Goal: Check status: Check status

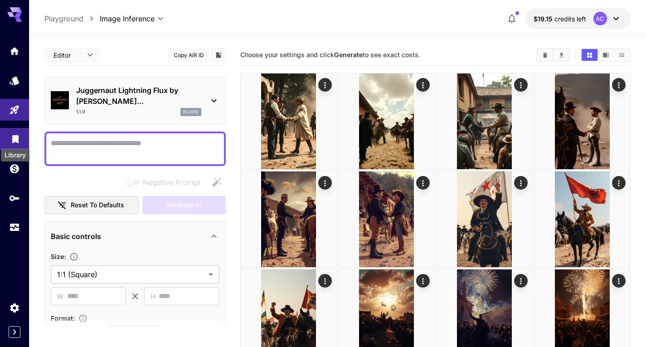
click at [11, 140] on icon "Library" at bounding box center [15, 136] width 11 height 11
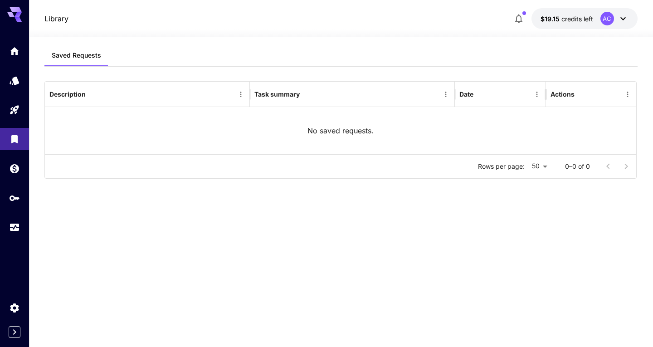
click at [367, 135] on p "No saved requests." at bounding box center [340, 130] width 66 height 11
click at [15, 232] on link at bounding box center [14, 227] width 29 height 22
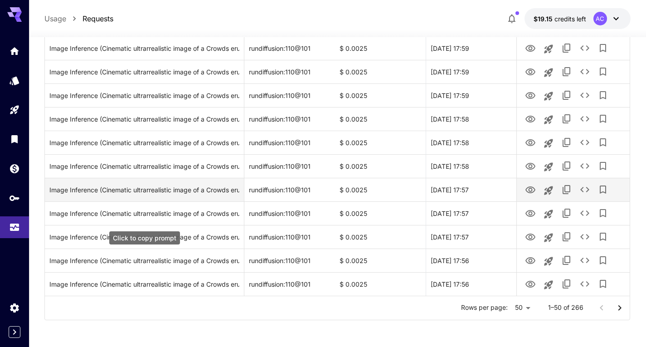
scroll to position [1062, 0]
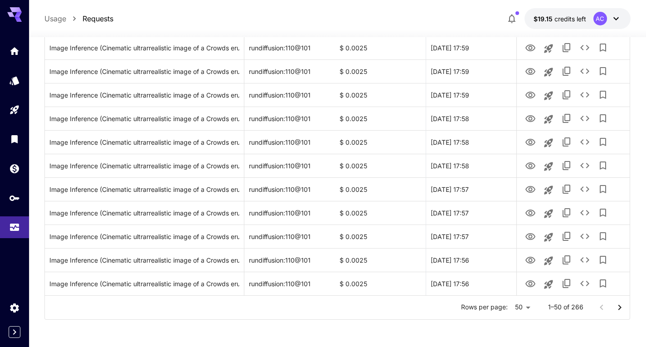
click at [579, 310] on p "1–50 of 266" at bounding box center [565, 306] width 35 height 9
click at [619, 308] on icon "Go to next page" at bounding box center [619, 307] width 11 height 11
click at [616, 308] on icon "Go to next page" at bounding box center [619, 307] width 11 height 11
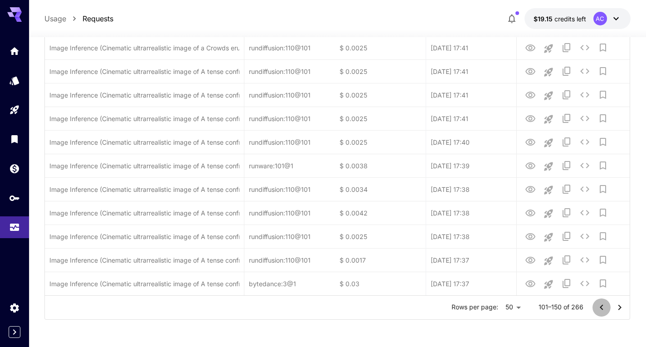
click at [601, 309] on icon "Go to previous page" at bounding box center [601, 307] width 11 height 11
click at [601, 309] on div at bounding box center [611, 307] width 36 height 18
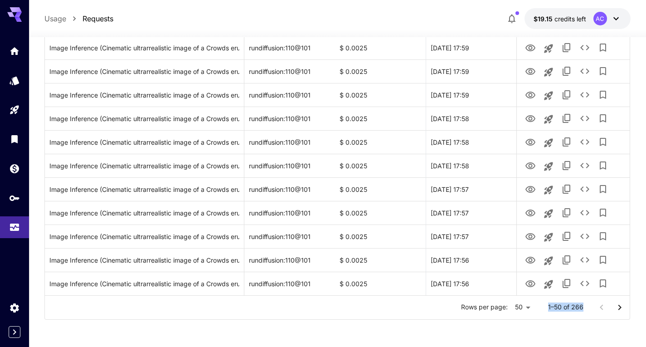
click at [601, 309] on div at bounding box center [611, 307] width 36 height 18
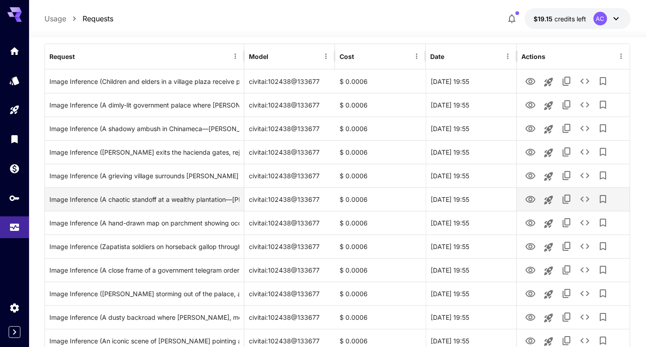
scroll to position [91, 0]
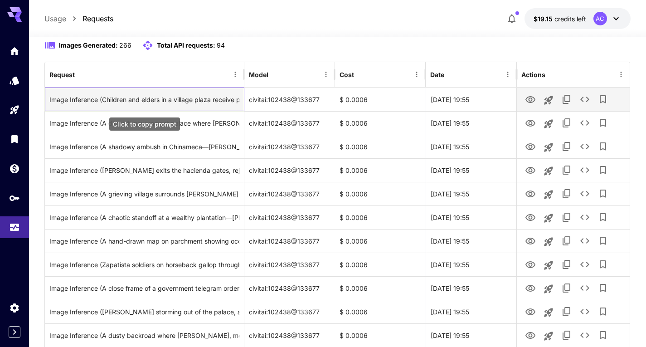
click at [175, 102] on div "Image Inference (Children and elders in a village plaza receive parcels of farm…" at bounding box center [144, 99] width 190 height 23
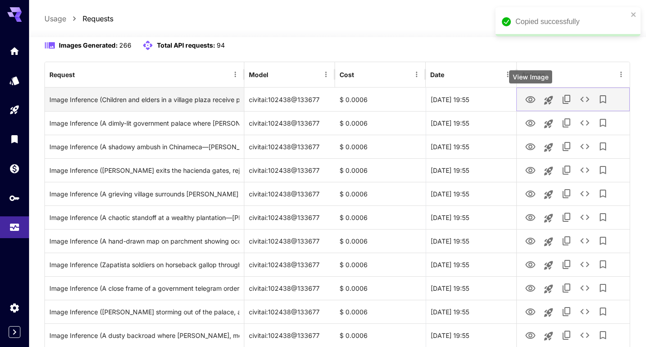
click at [534, 101] on icon "View Image" at bounding box center [530, 99] width 10 height 7
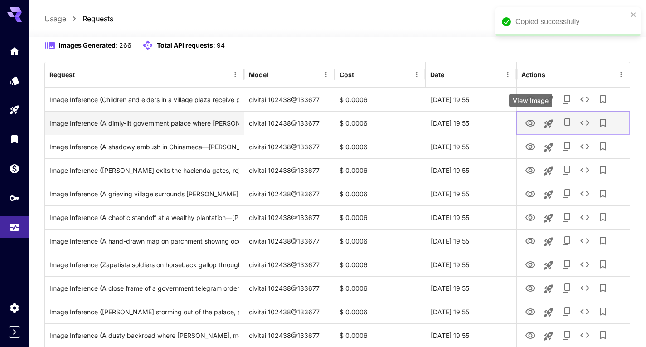
click at [535, 121] on icon "View Image" at bounding box center [530, 123] width 11 height 11
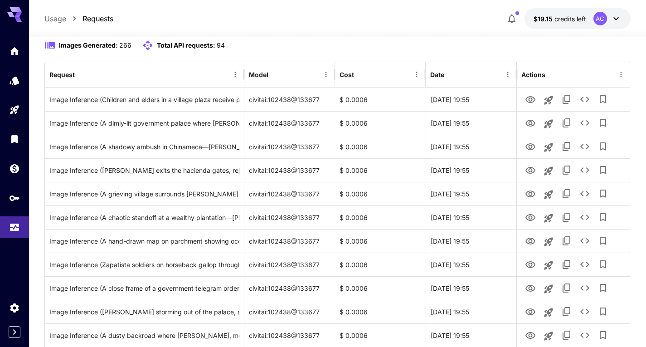
click at [399, 40] on div "Images Generated: 266 Total API requests: 94" at bounding box center [337, 45] width 586 height 11
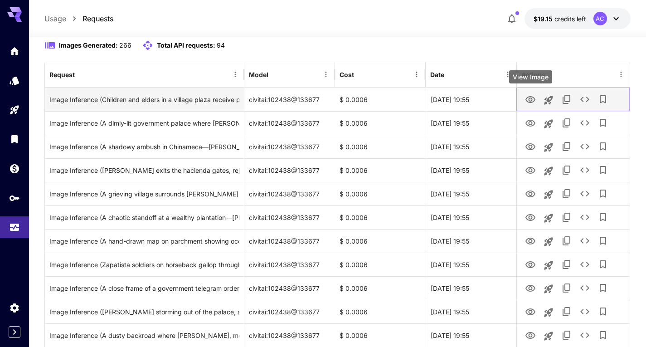
click at [533, 99] on icon "View Image" at bounding box center [530, 99] width 11 height 11
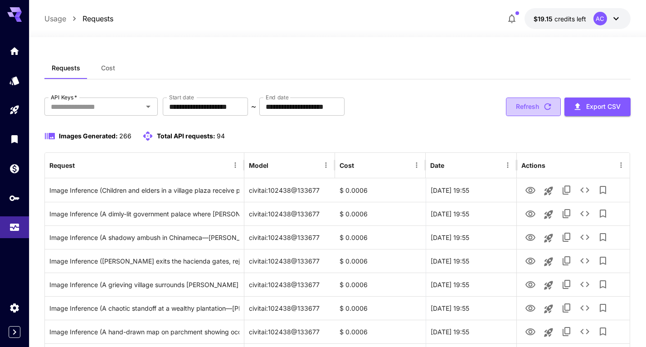
click at [506, 108] on button "Refresh" at bounding box center [533, 106] width 55 height 19
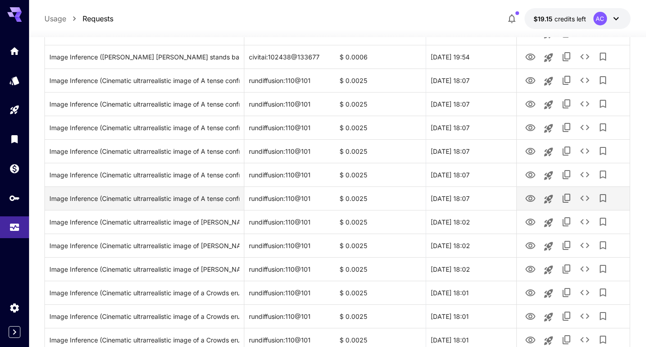
scroll to position [971, 0]
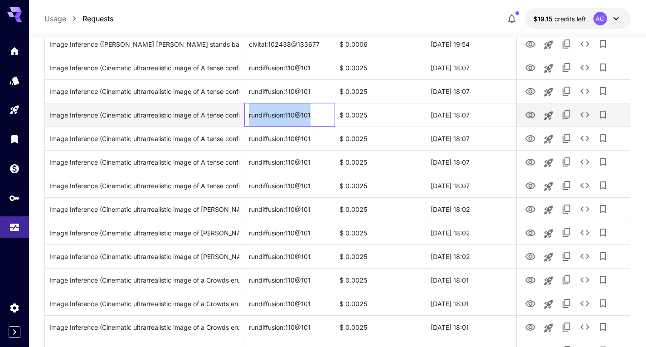
drag, startPoint x: 249, startPoint y: 117, endPoint x: 320, endPoint y: 111, distance: 71.0
click at [320, 111] on div "rundiffusion:110@101" at bounding box center [289, 115] width 91 height 24
drag, startPoint x: 287, startPoint y: 125, endPoint x: 289, endPoint y: 114, distance: 10.6
copy div "rundiffusion:110@101"
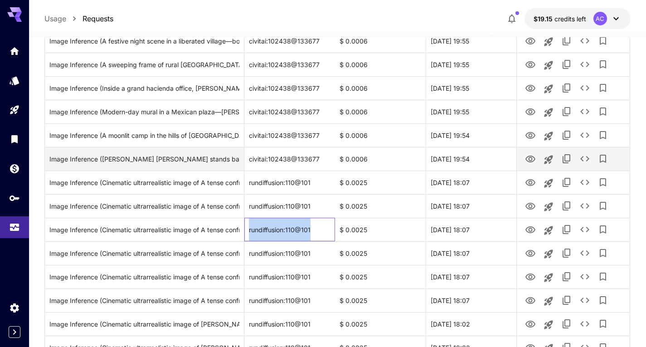
scroll to position [880, 0]
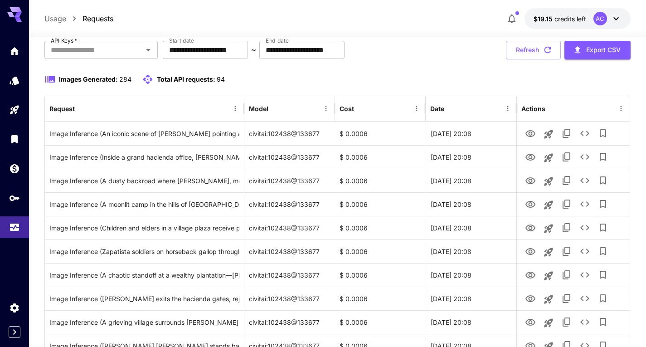
scroll to position [0, 0]
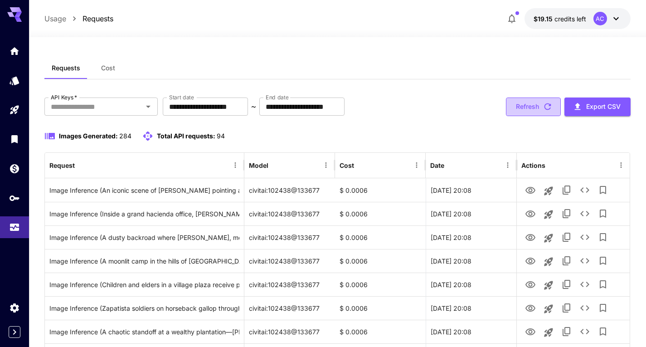
click at [524, 114] on button "Refresh" at bounding box center [533, 106] width 55 height 19
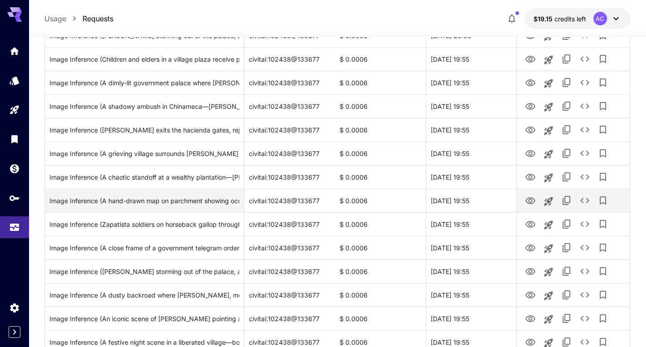
scroll to position [1062, 0]
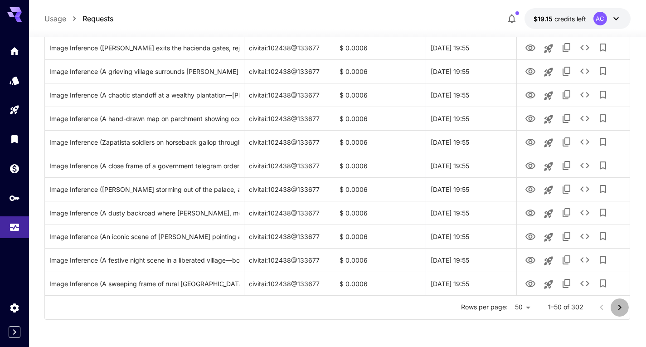
click at [618, 306] on icon "Go to next page" at bounding box center [619, 307] width 11 height 11
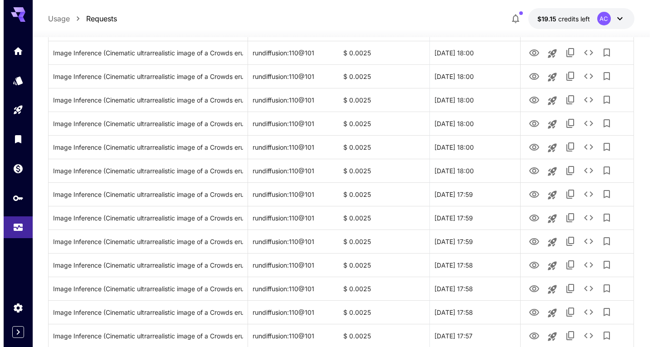
scroll to position [589, 0]
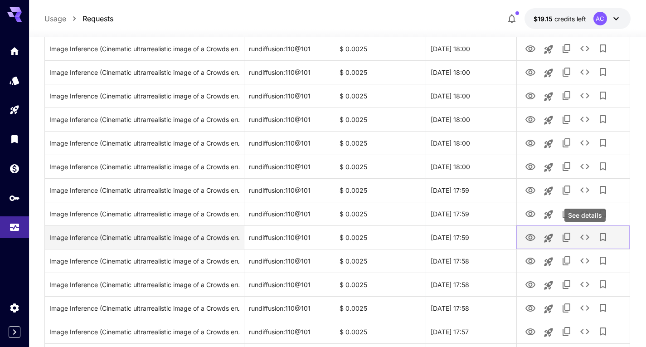
click at [583, 237] on icon "See details" at bounding box center [584, 237] width 11 height 11
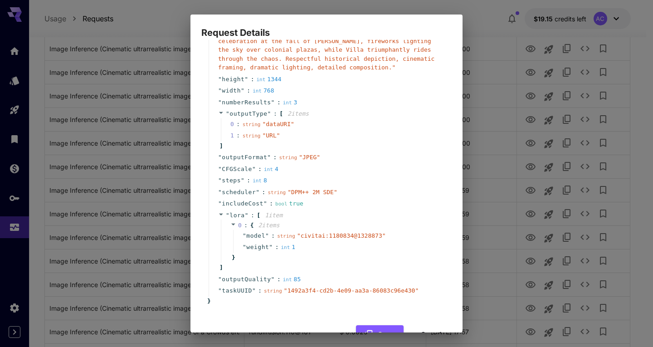
scroll to position [91, 0]
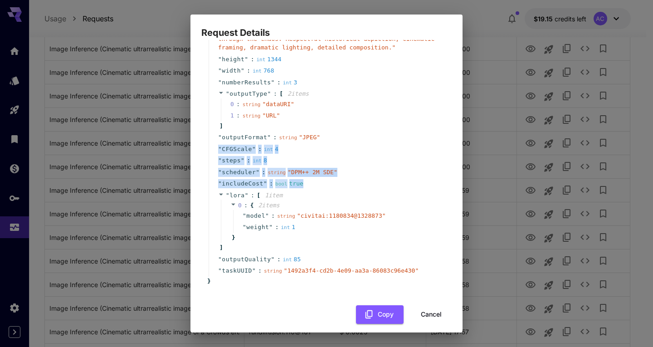
drag, startPoint x: 219, startPoint y: 145, endPoint x: 327, endPoint y: 180, distance: 114.3
click at [327, 180] on div "" taskType " : string " imageInference " " model " : string " rundiffusion:110@…" at bounding box center [328, 126] width 238 height 302
copy div "" CFGScale " : int 4 " steps " : int 8 " scheduler " : string " DPM++ 2M SDE " …"
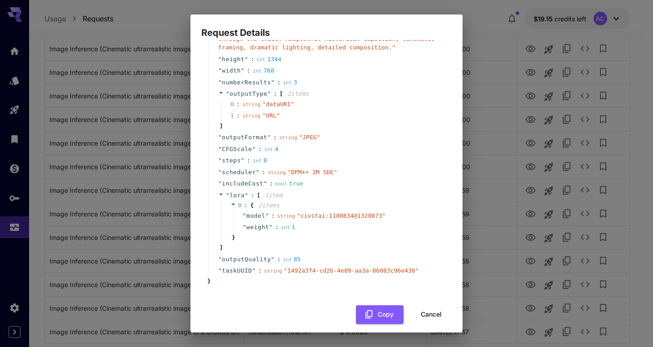
click at [330, 136] on div "" outputFormat " : string " JPEG "" at bounding box center [328, 137] width 238 height 12
click at [121, 99] on div "Request Details { 15 item s " taskType " : string " imageInference " " model " …" at bounding box center [326, 173] width 653 height 347
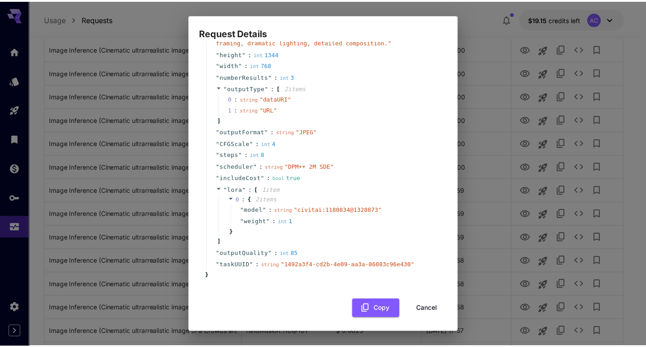
scroll to position [98, 0]
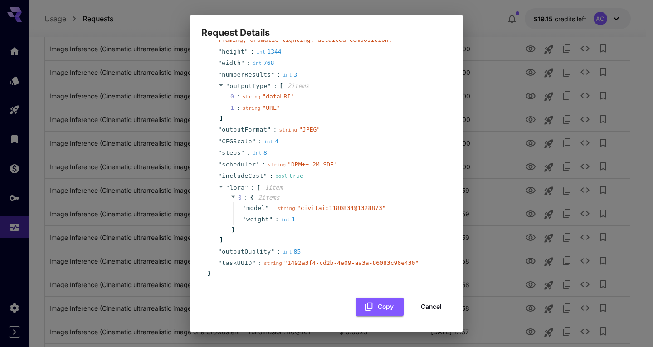
click at [425, 309] on button "Cancel" at bounding box center [431, 306] width 41 height 19
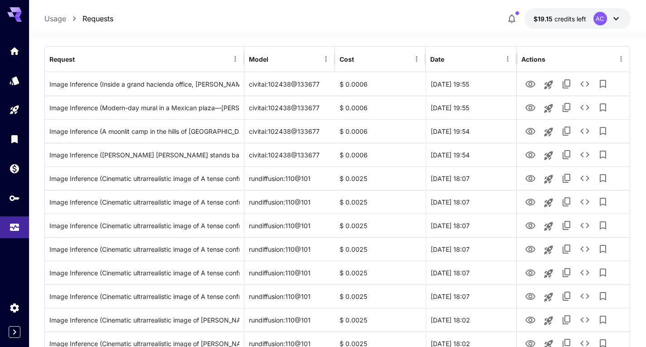
scroll to position [0, 0]
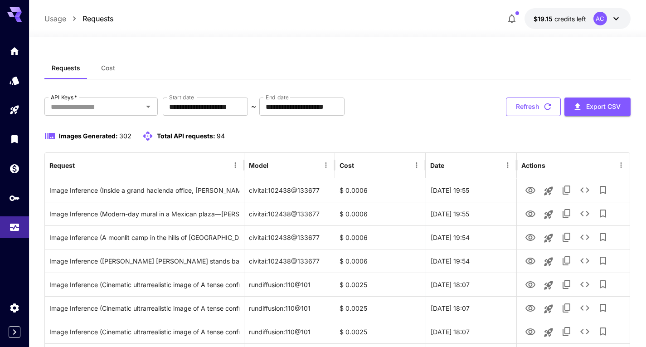
click at [536, 107] on button "Refresh" at bounding box center [533, 106] width 55 height 19
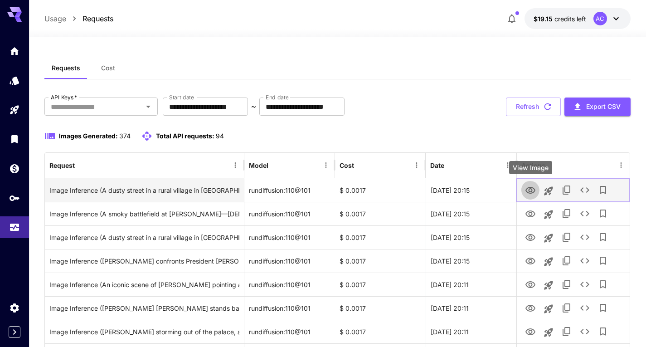
click at [532, 193] on icon "View Image" at bounding box center [530, 190] width 10 height 7
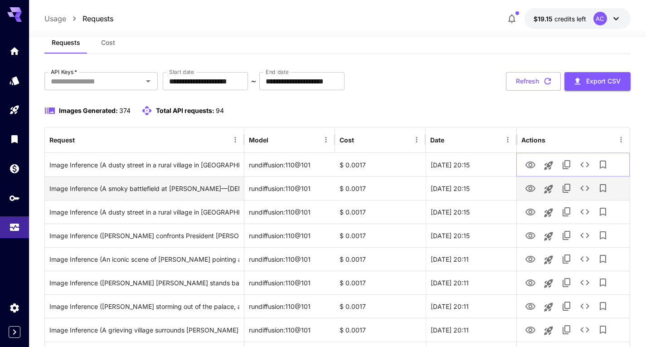
scroll to position [45, 0]
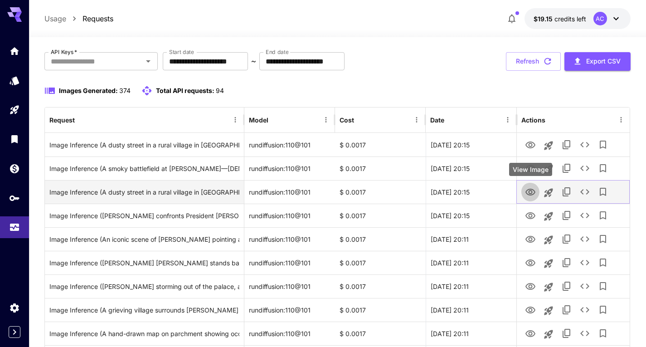
click at [531, 194] on icon "View Image" at bounding box center [530, 192] width 10 height 7
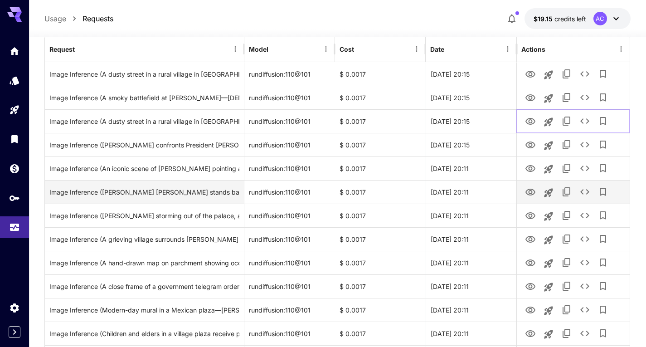
scroll to position [136, 0]
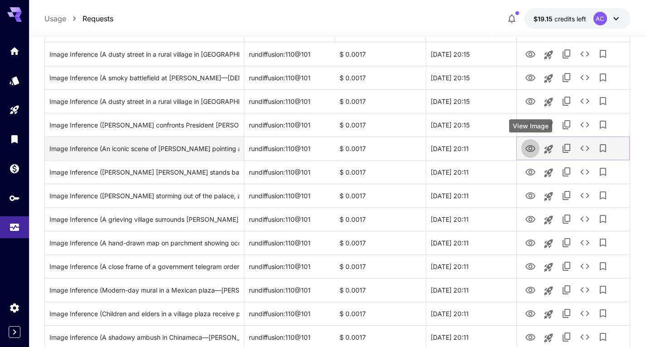
click at [530, 147] on icon "View Image" at bounding box center [530, 148] width 10 height 7
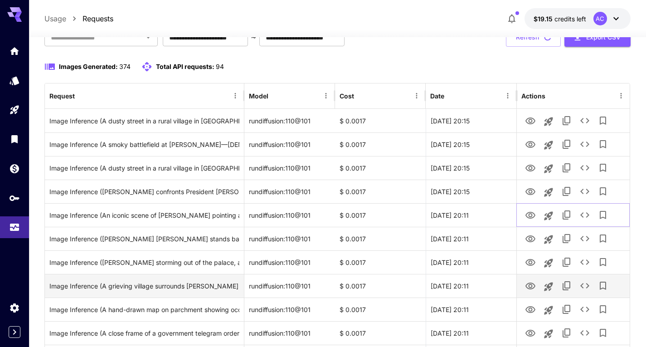
scroll to position [0, 0]
